Goal: Information Seeking & Learning: Check status

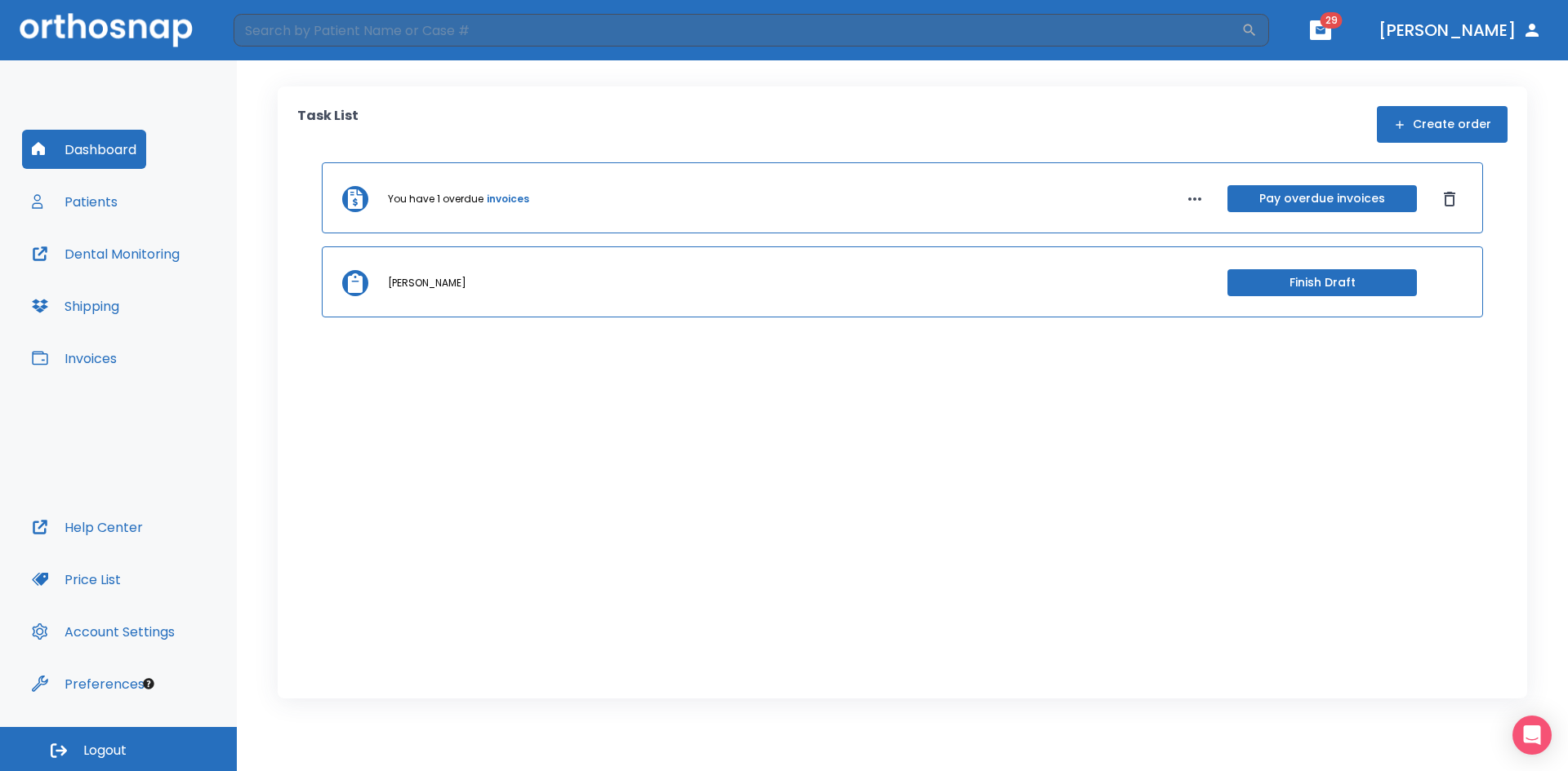
click at [510, 205] on link "invoices" at bounding box center [508, 199] width 43 height 15
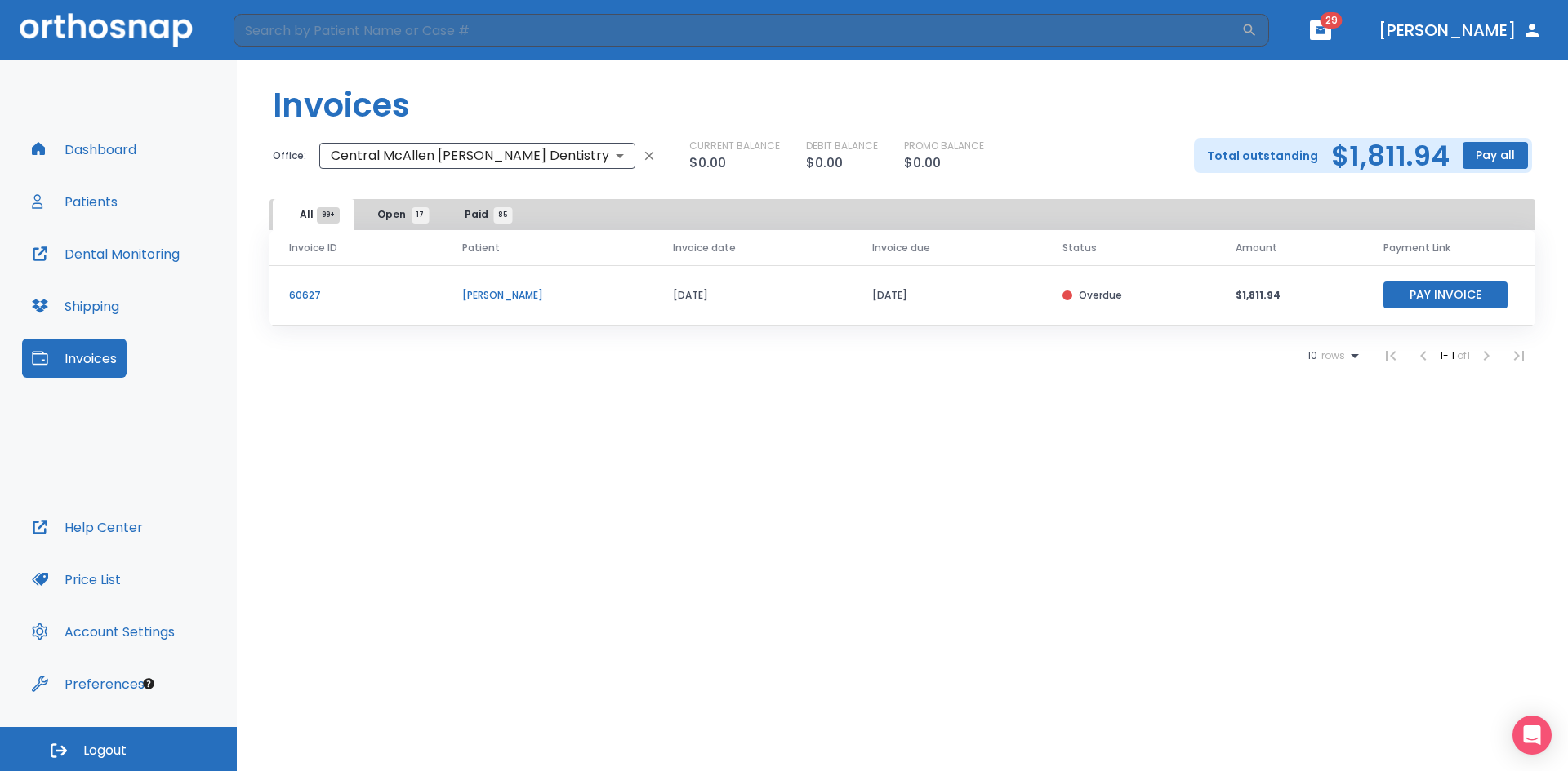
click at [1241, 305] on td "$1,811.94" at bounding box center [1290, 295] width 148 height 60
click at [525, 297] on p "[PERSON_NAME]" at bounding box center [548, 295] width 172 height 15
click at [505, 298] on p "[PERSON_NAME]" at bounding box center [548, 295] width 172 height 15
click at [317, 295] on p "60627" at bounding box center [355, 295] width 134 height 15
drag, startPoint x: 537, startPoint y: 283, endPoint x: 525, endPoint y: 299, distance: 20.0
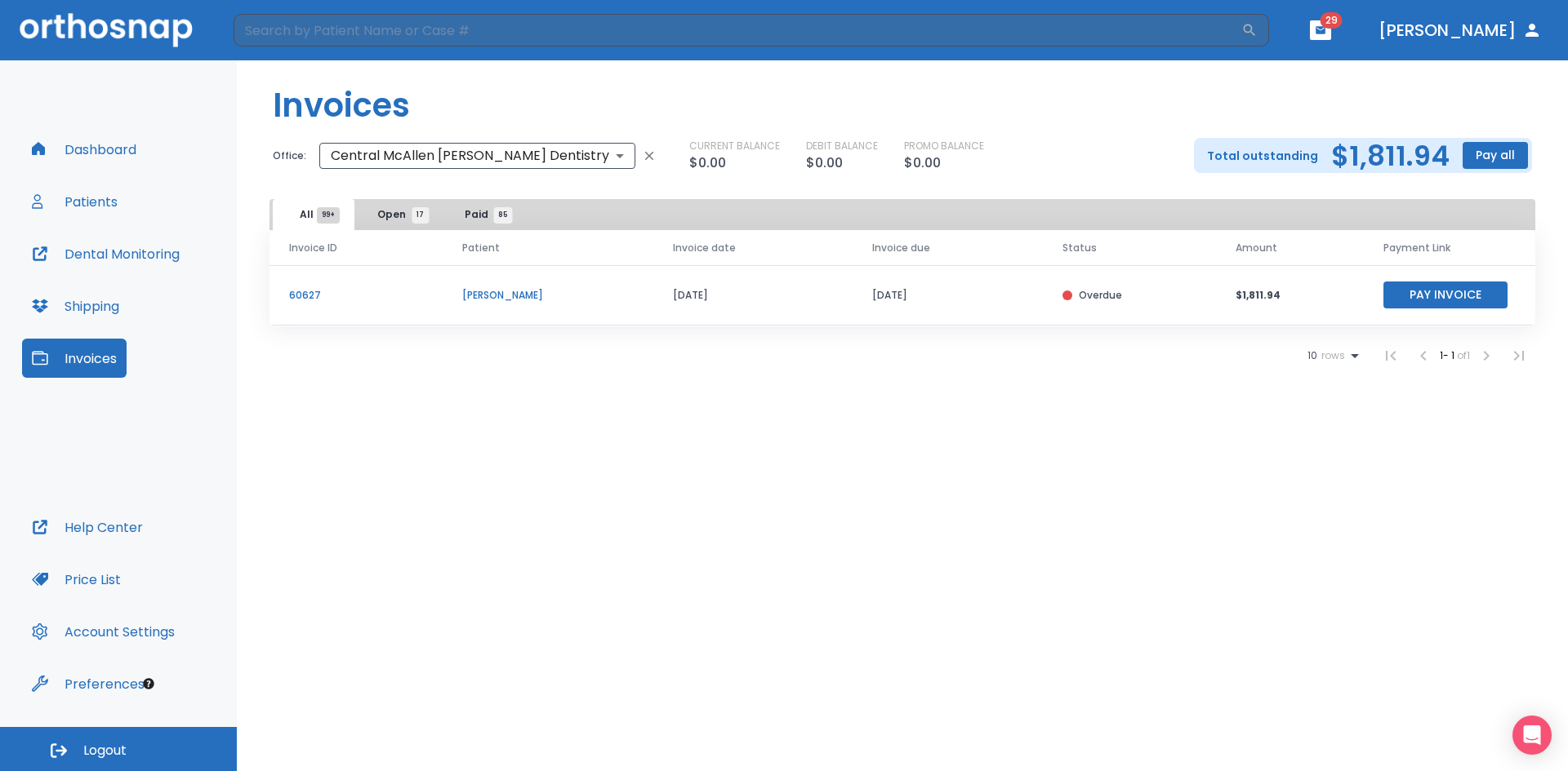
click at [536, 289] on td "[PERSON_NAME]" at bounding box center [548, 295] width 211 height 60
click at [525, 299] on p "[PERSON_NAME]" at bounding box center [548, 295] width 172 height 15
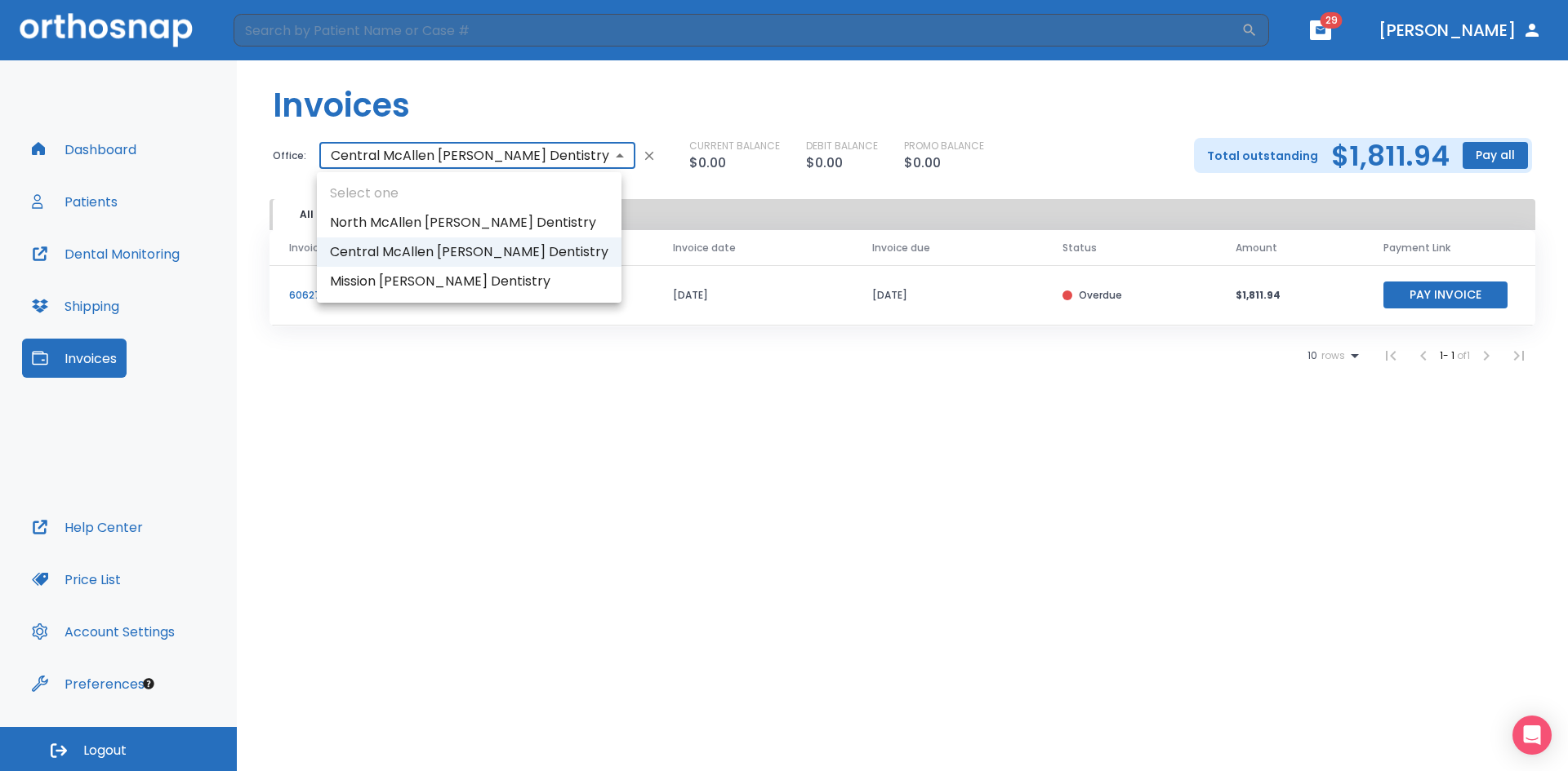
click at [509, 149] on body "​ 29 [PERSON_NAME] Dashboard Patients Dental Monitoring Shipping Invoices Help …" at bounding box center [784, 385] width 1568 height 771
click at [359, 430] on div at bounding box center [784, 385] width 1568 height 771
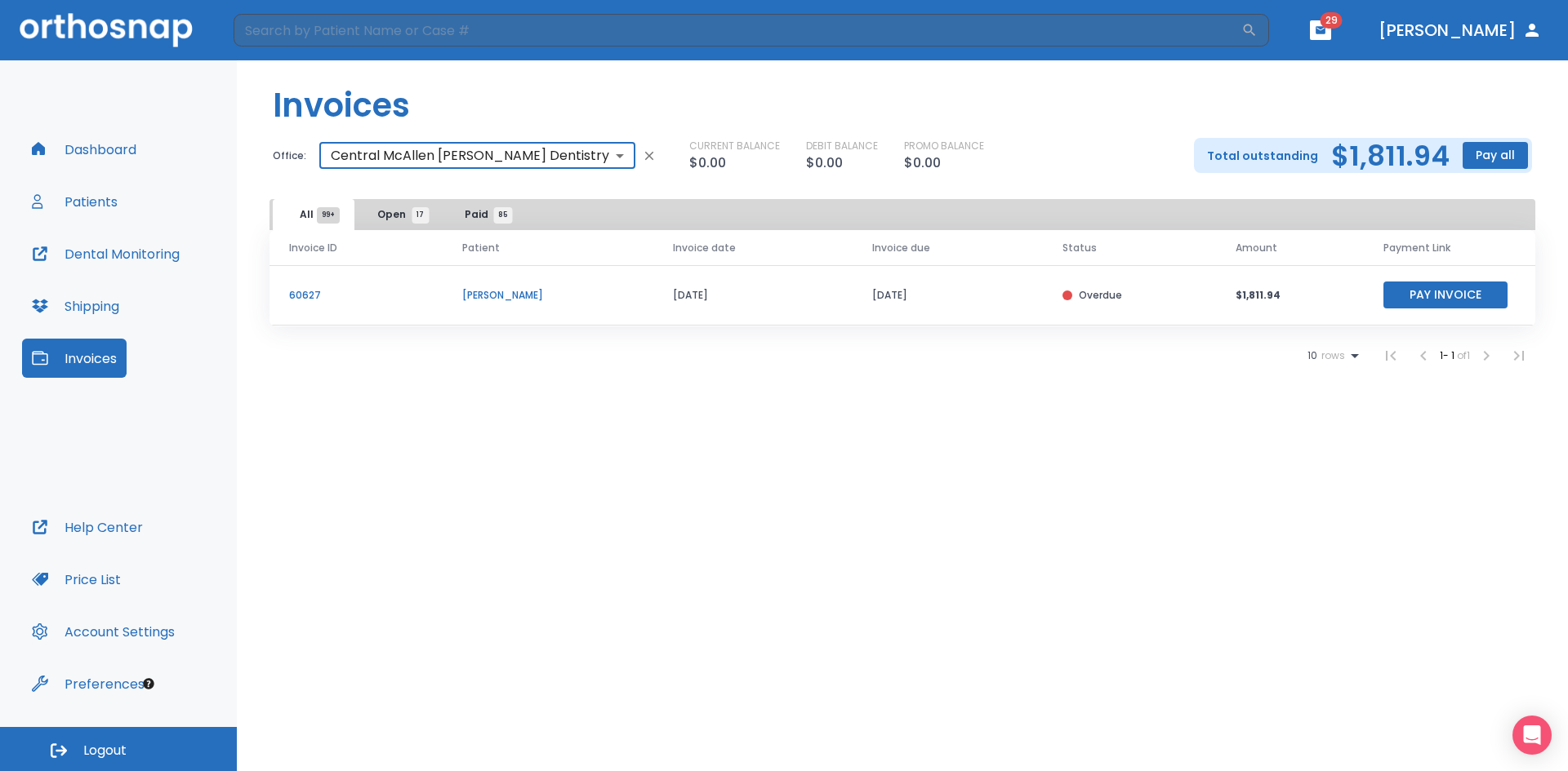
click at [311, 302] on p "60627" at bounding box center [355, 295] width 134 height 15
click at [310, 290] on p "60627" at bounding box center [355, 295] width 134 height 15
click at [86, 217] on button "Patients" at bounding box center [75, 202] width 105 height 39
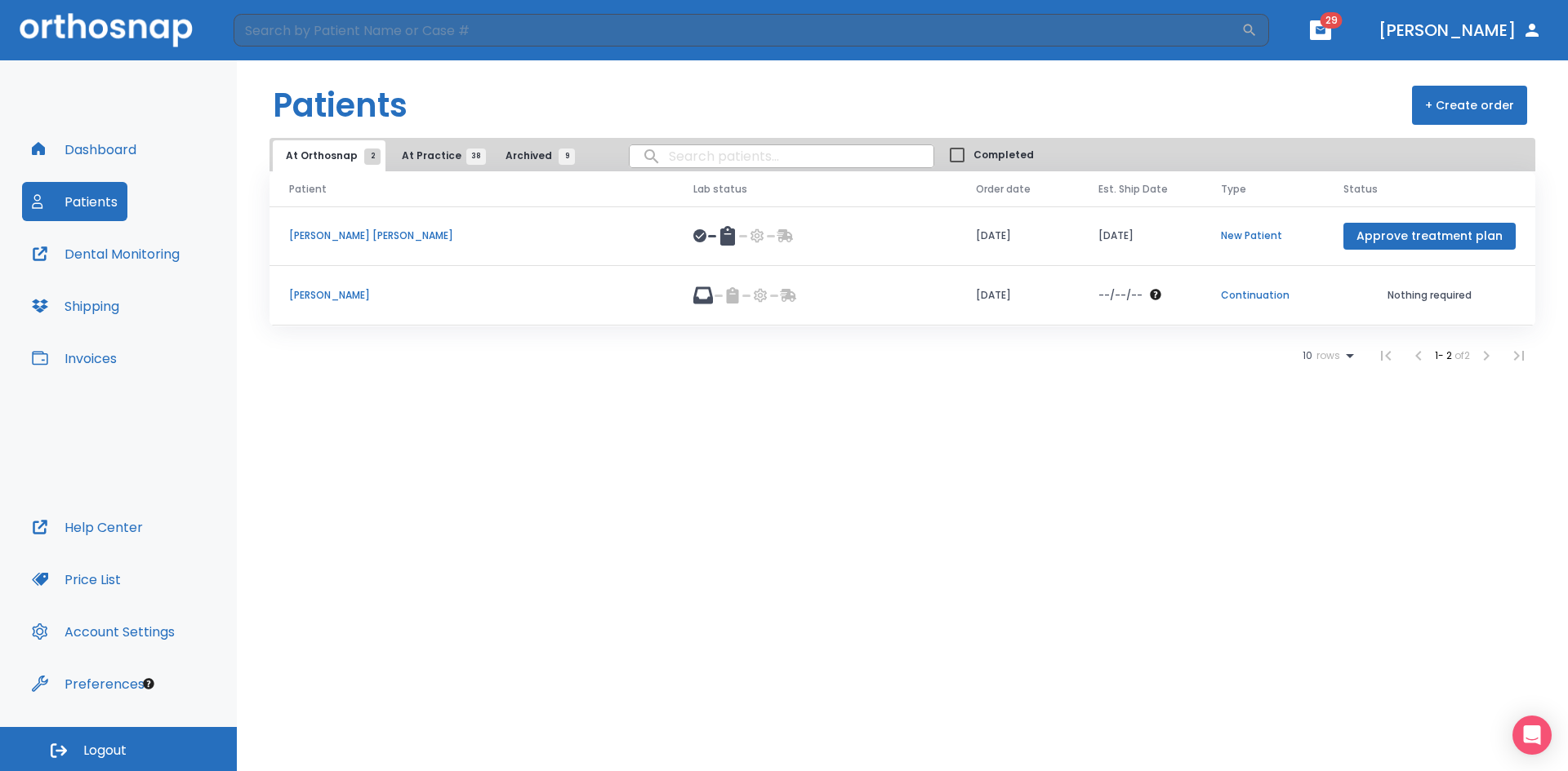
click at [466, 163] on span "38" at bounding box center [476, 156] width 20 height 17
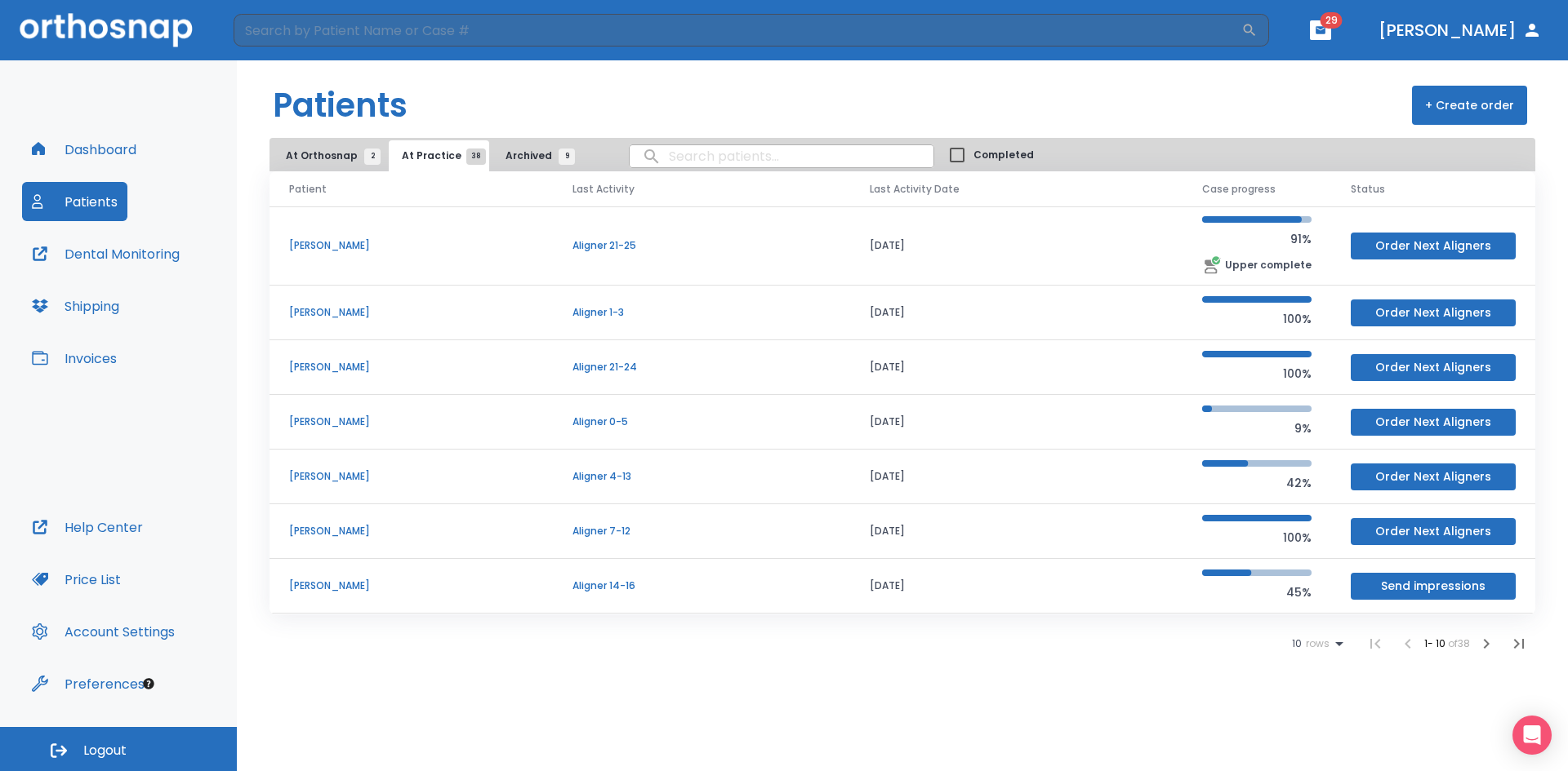
click at [375, 250] on p "[PERSON_NAME]" at bounding box center [411, 246] width 244 height 15
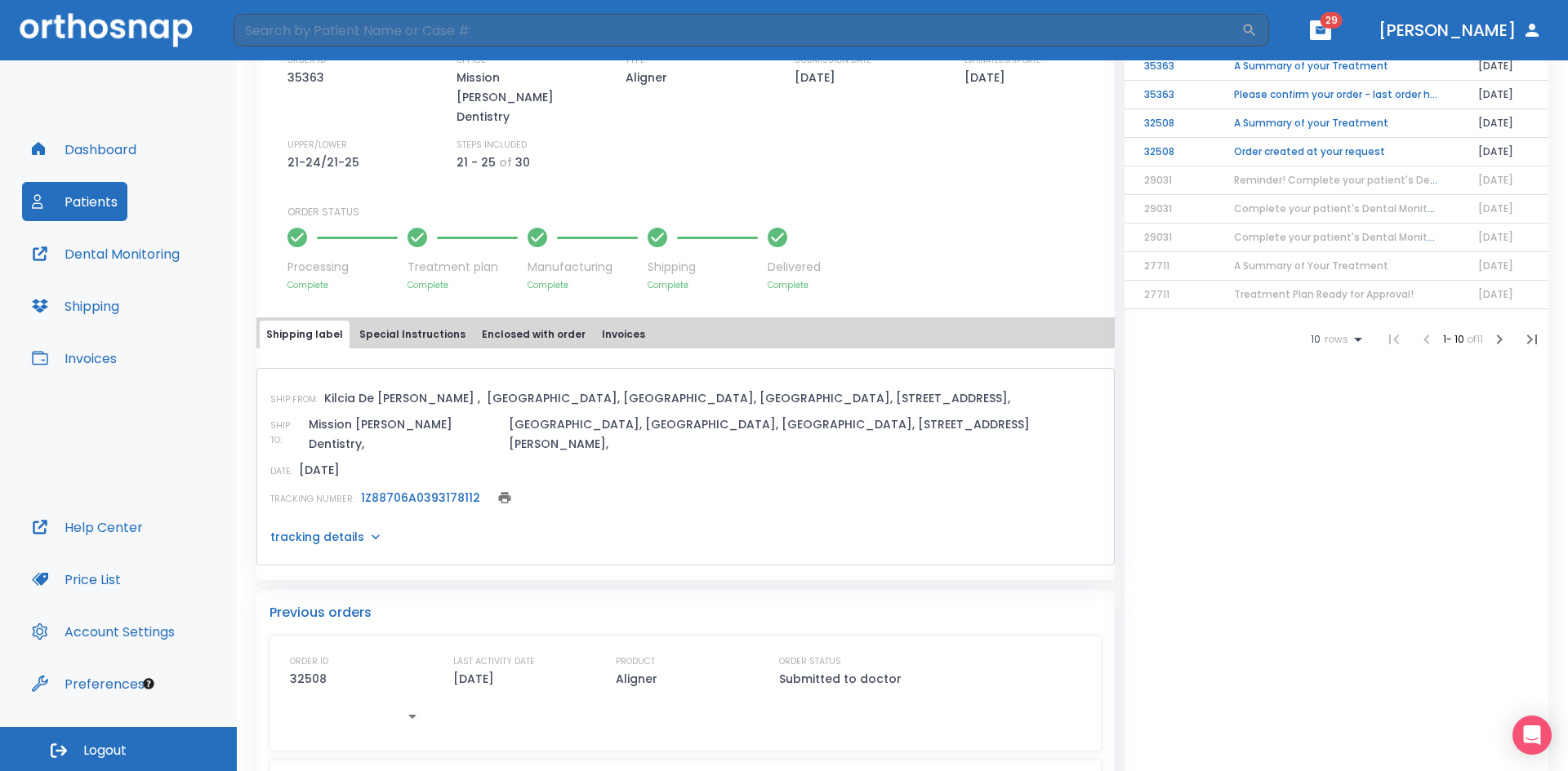
scroll to position [469, 0]
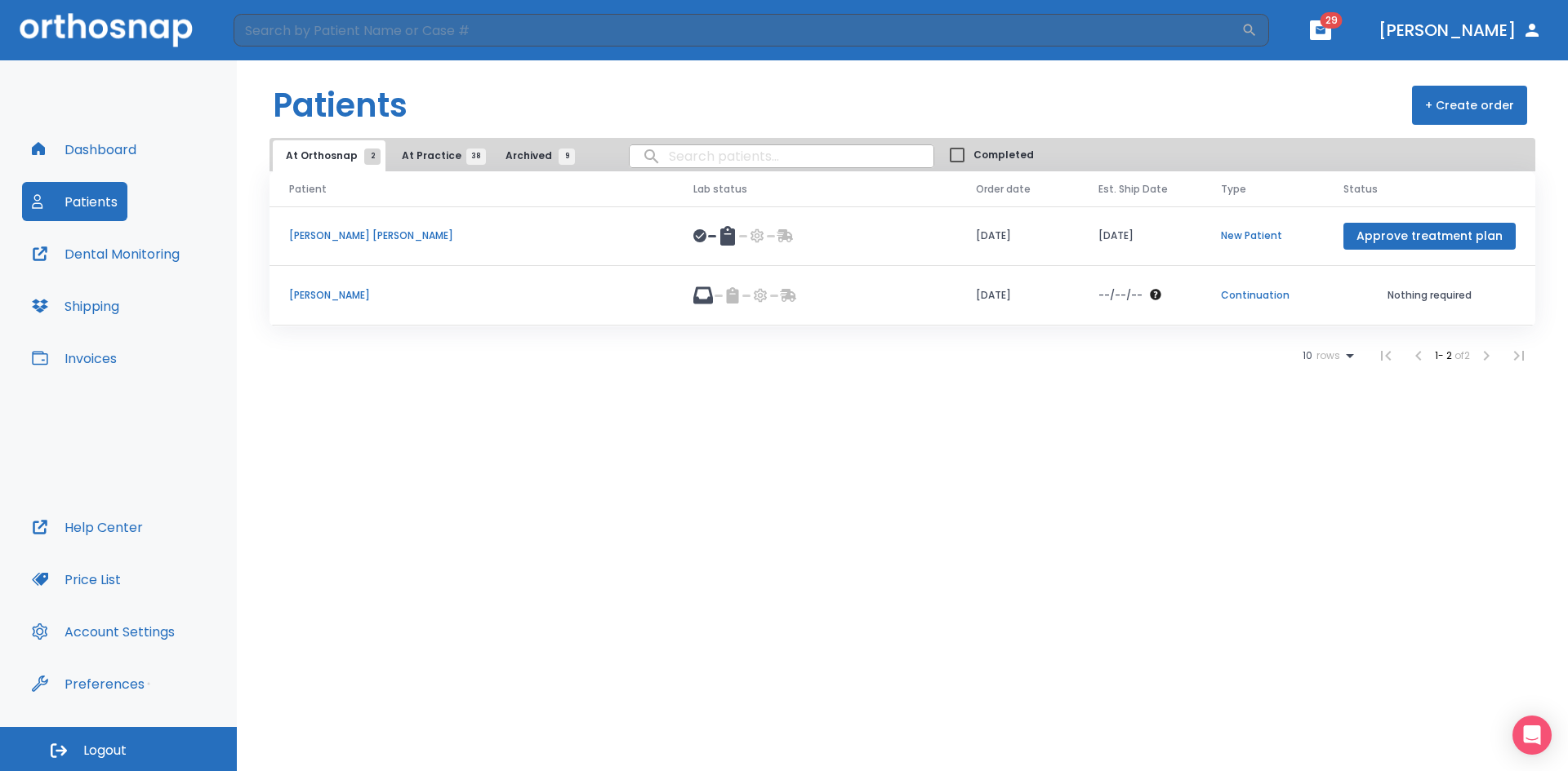
click at [436, 166] on button "At Practice 38" at bounding box center [439, 156] width 100 height 31
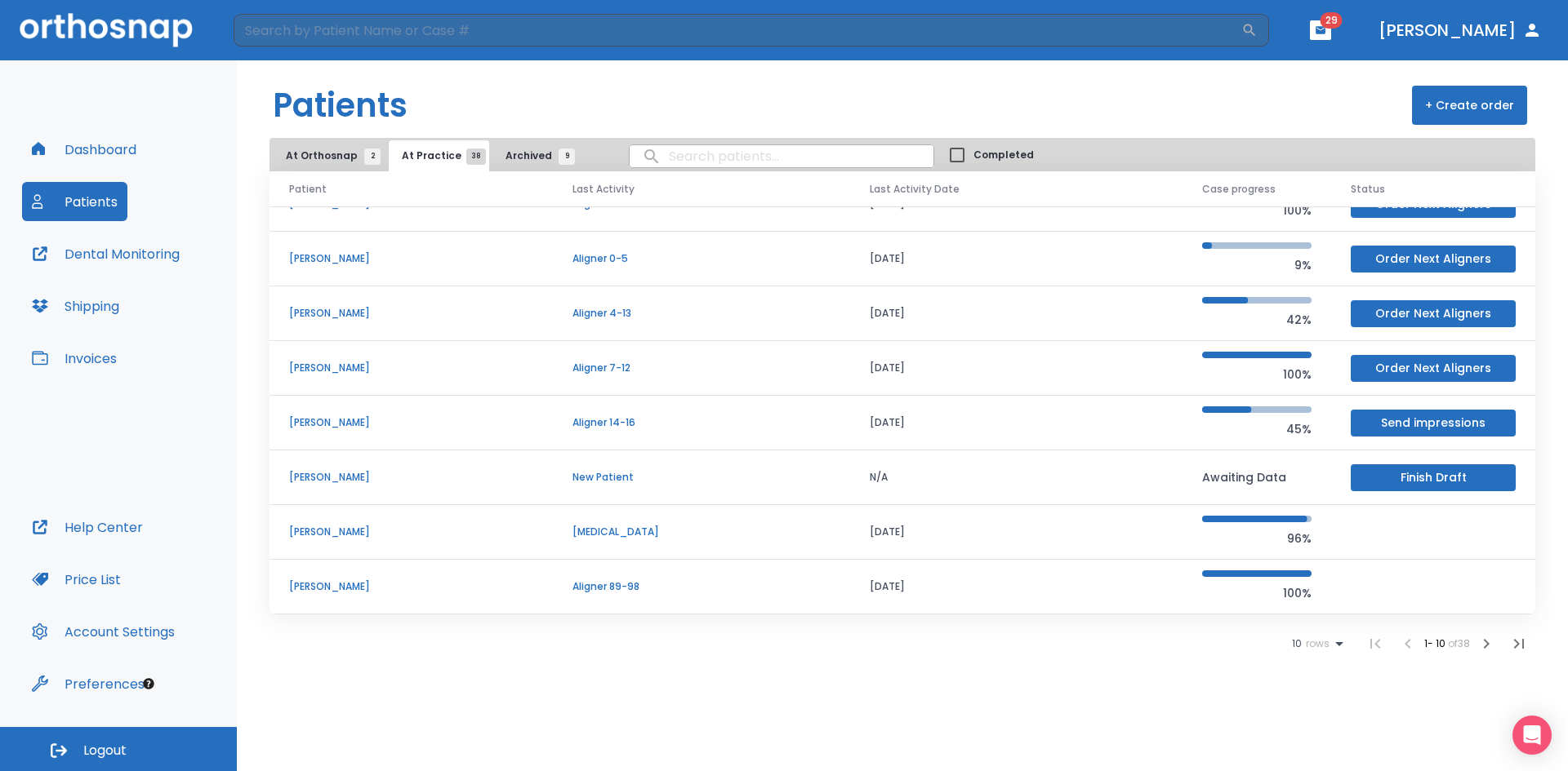
scroll to position [164, 0]
click at [371, 470] on p "[PERSON_NAME]" at bounding box center [411, 476] width 244 height 15
